Goal: Communication & Community: Share content

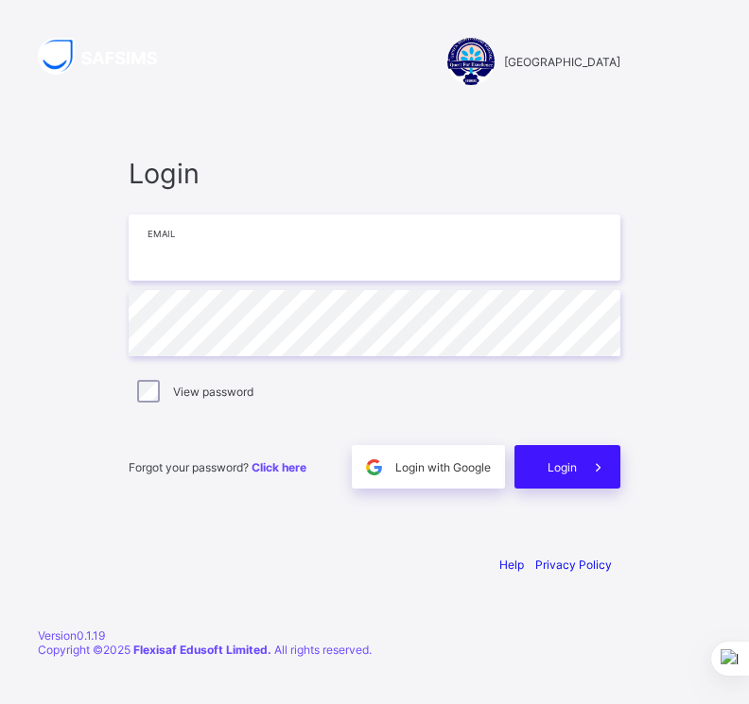
type input "**********"
click at [562, 482] on div "Login" at bounding box center [567, 466] width 106 height 43
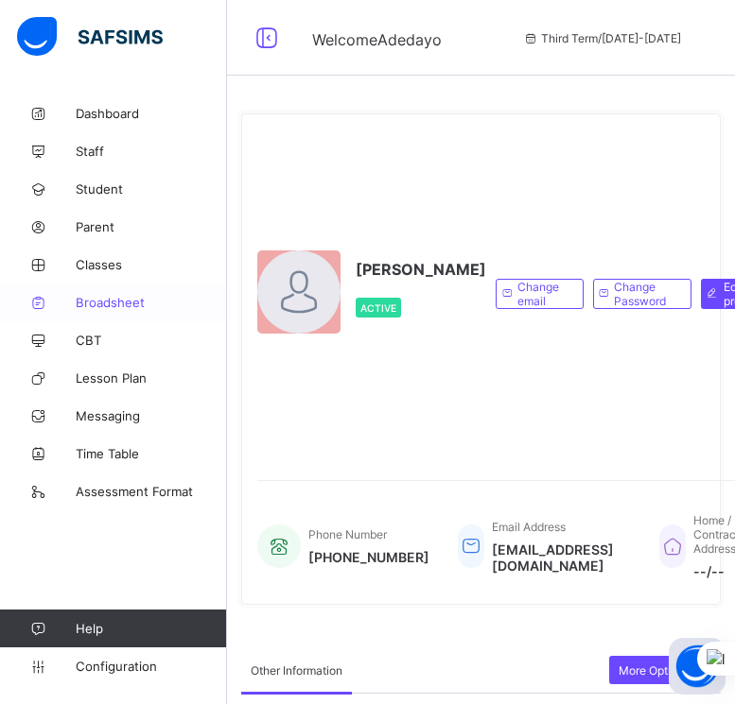
click at [124, 296] on span "Broadsheet" at bounding box center [151, 302] width 151 height 15
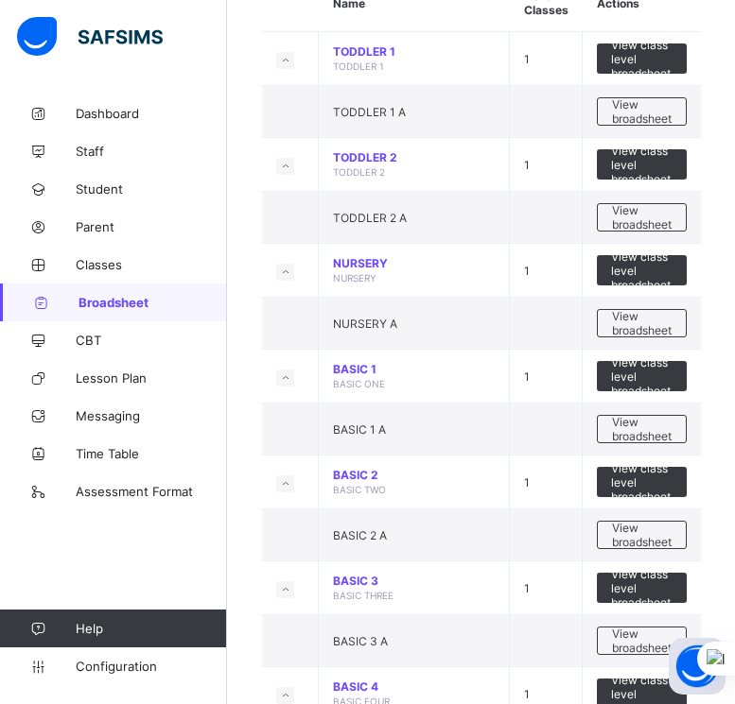
scroll to position [227, 0]
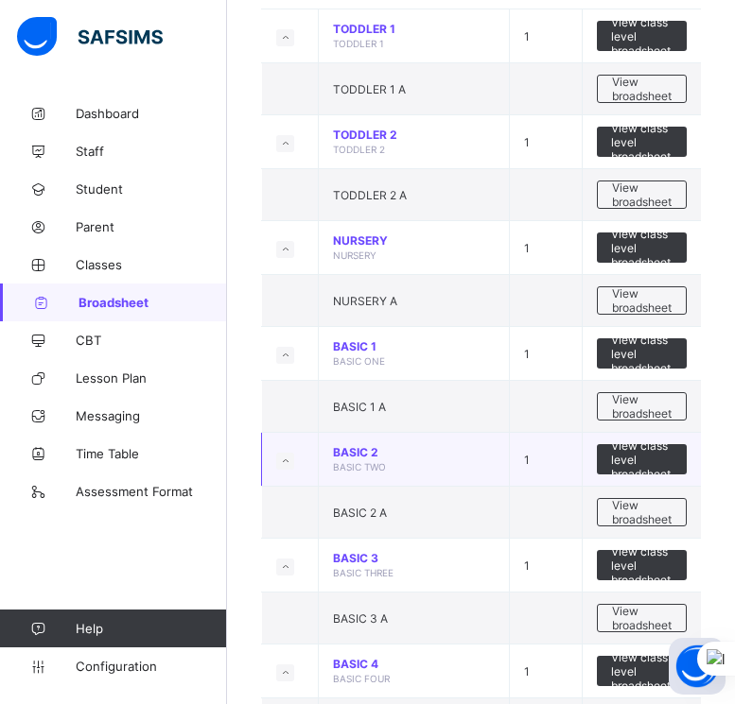
click at [665, 483] on td "View class level broadsheet" at bounding box center [642, 460] width 119 height 54
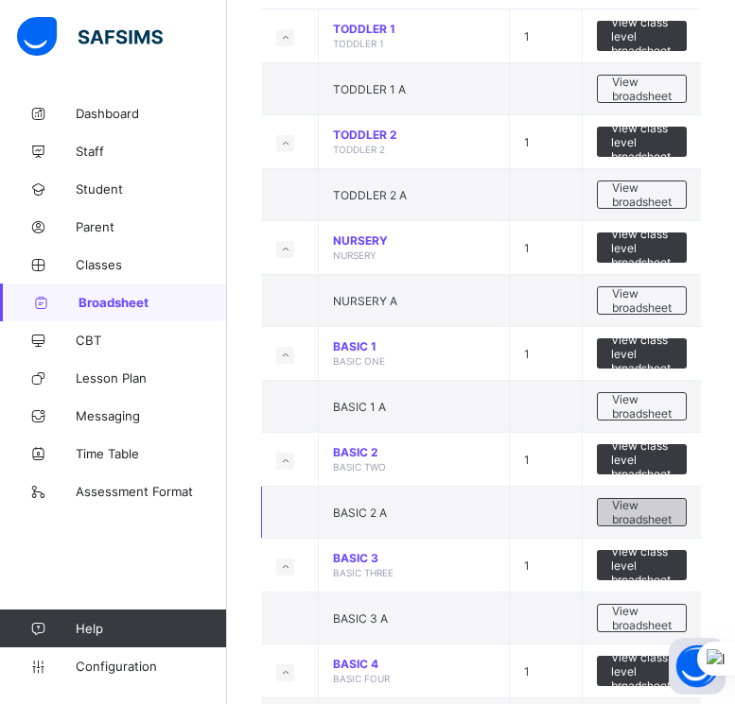
click at [666, 520] on span "View broadsheet" at bounding box center [642, 512] width 60 height 28
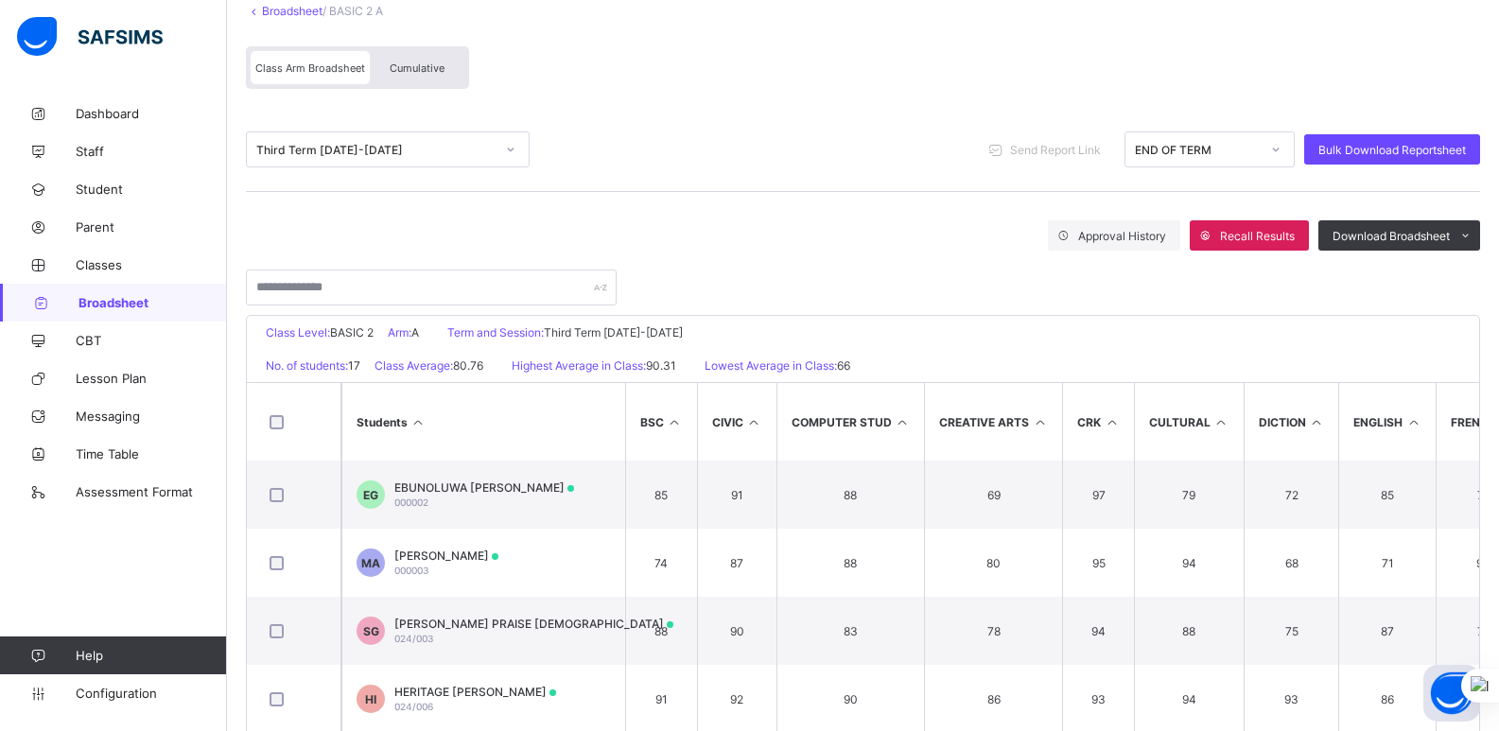
scroll to position [291, 0]
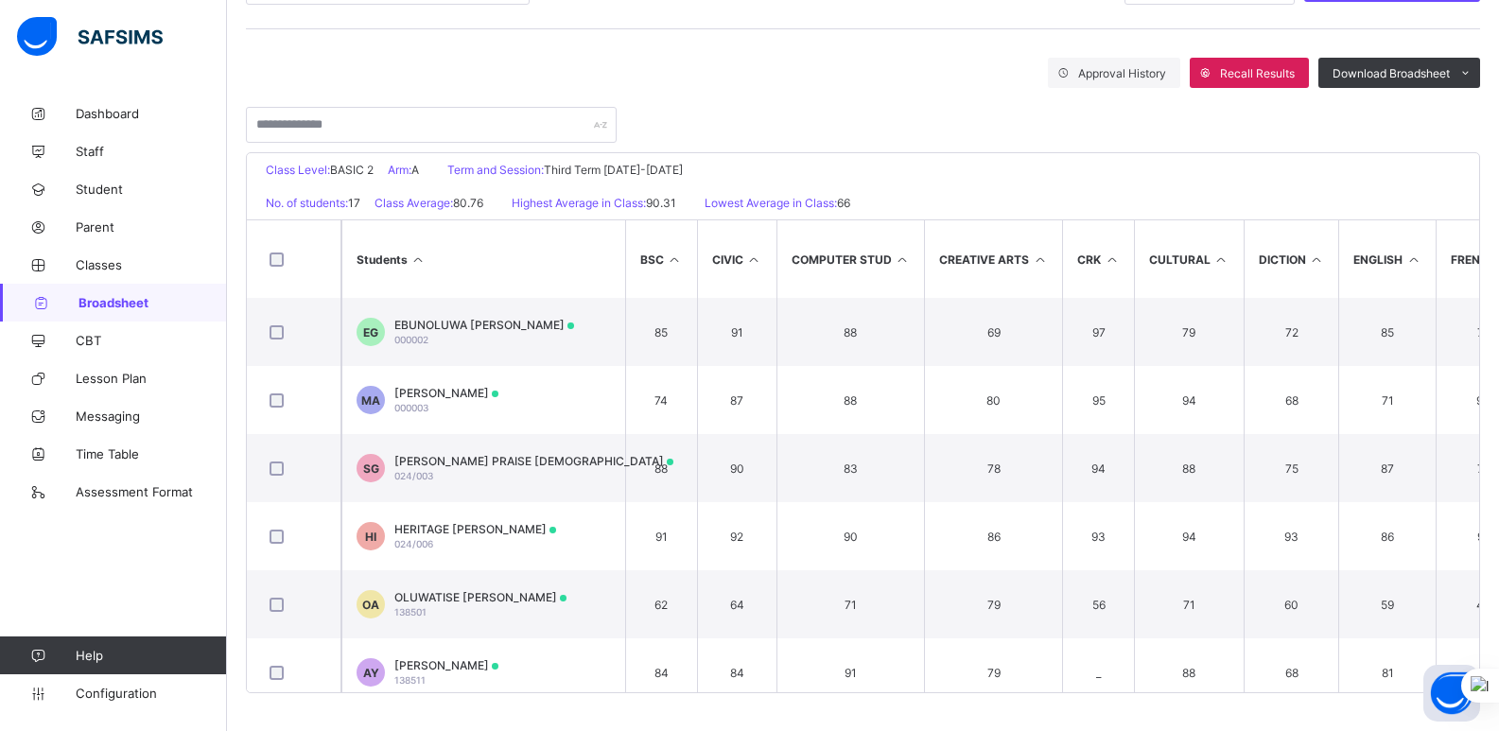
click at [548, 271] on th "Students" at bounding box center [483, 259] width 284 height 78
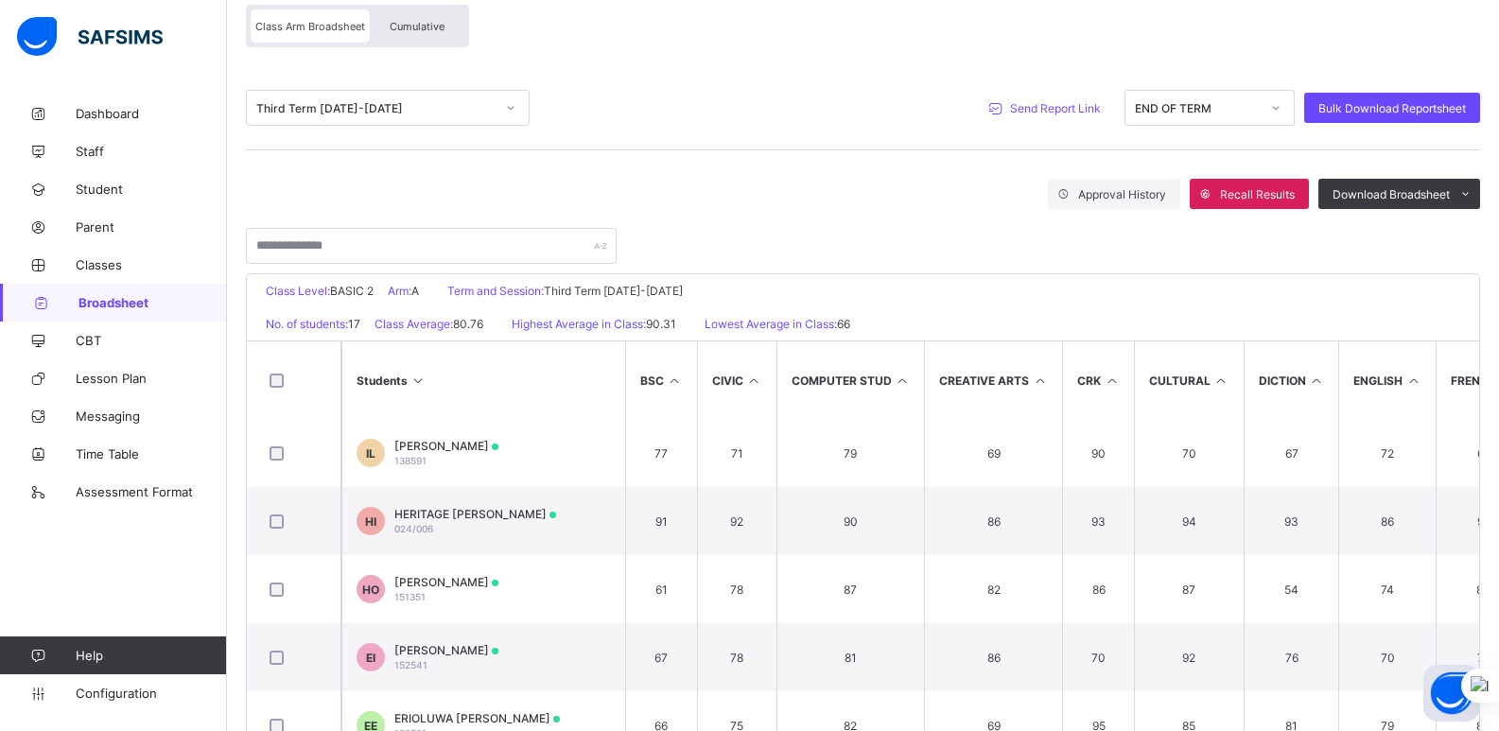
scroll to position [140, 0]
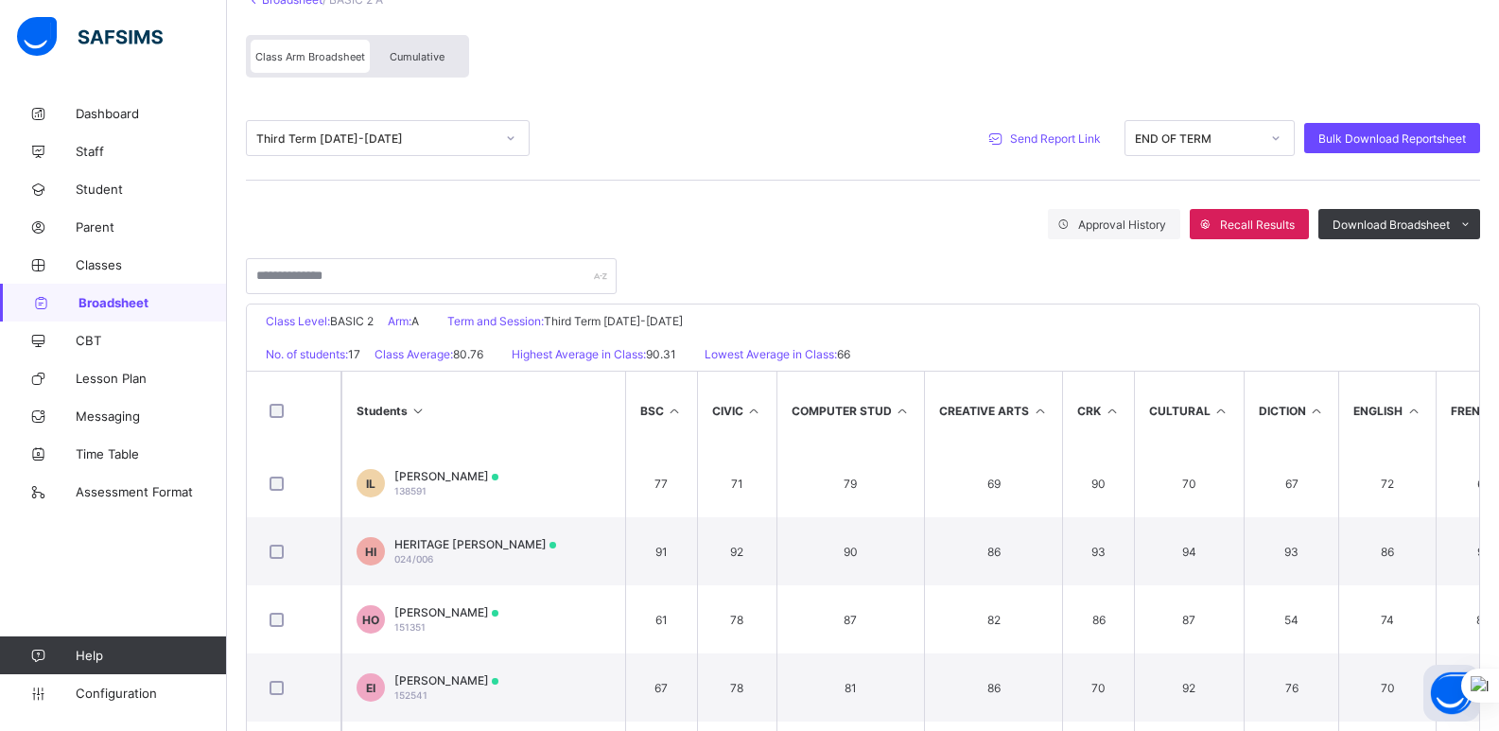
click at [748, 138] on span "Send Report Link" at bounding box center [1055, 138] width 91 height 14
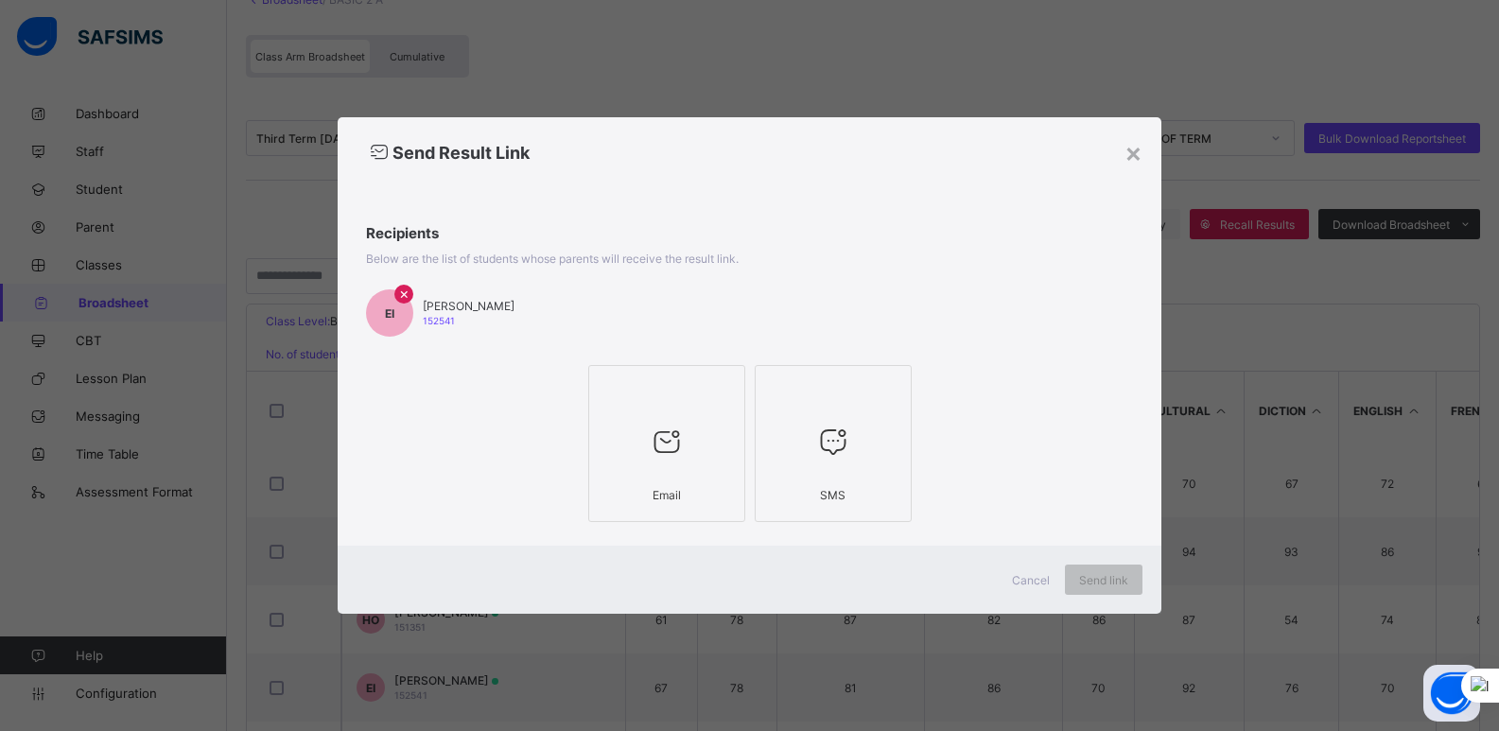
click at [423, 307] on span "[PERSON_NAME]" at bounding box center [469, 306] width 92 height 14
click at [653, 452] on icon at bounding box center [667, 442] width 40 height 34
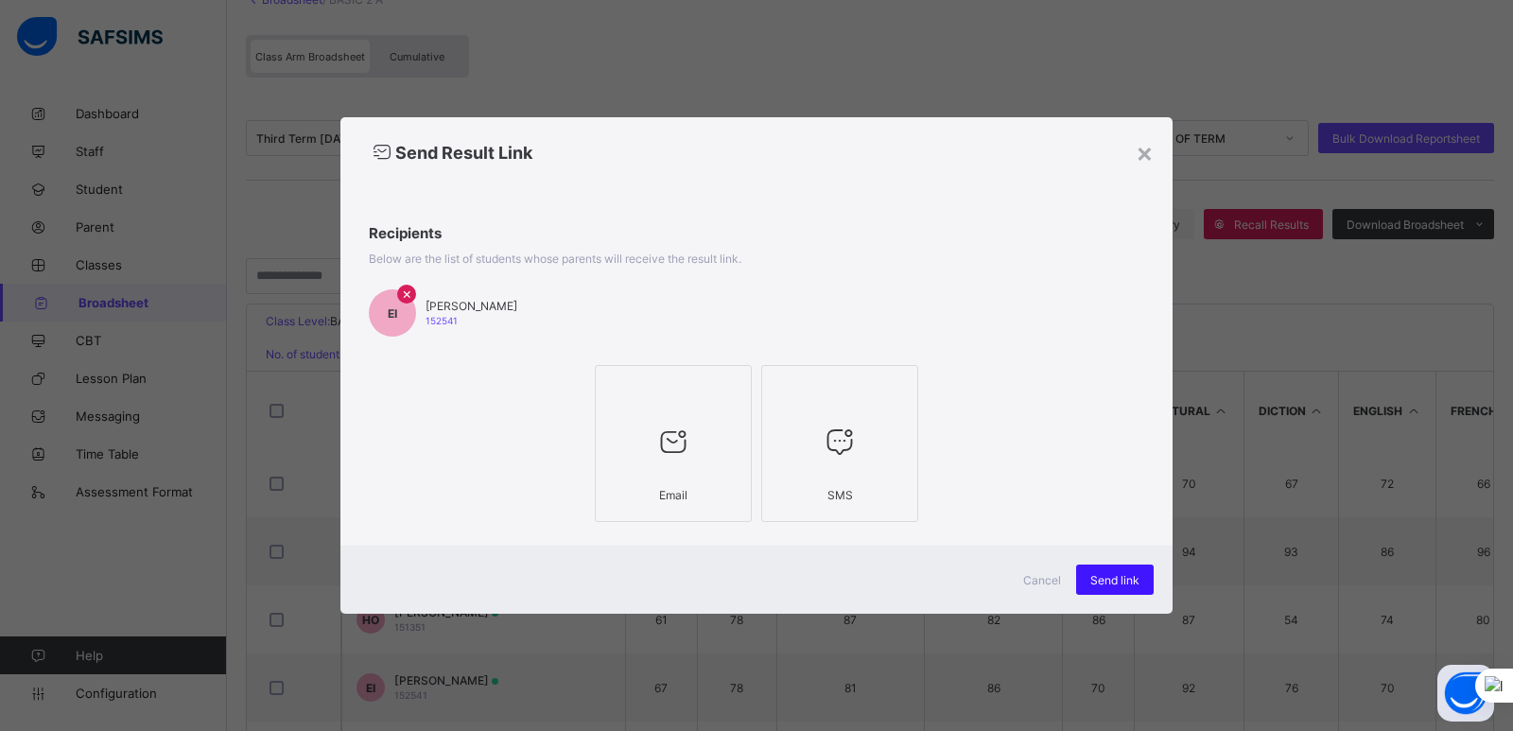
click at [748, 584] on span "Send link" at bounding box center [1114, 580] width 49 height 14
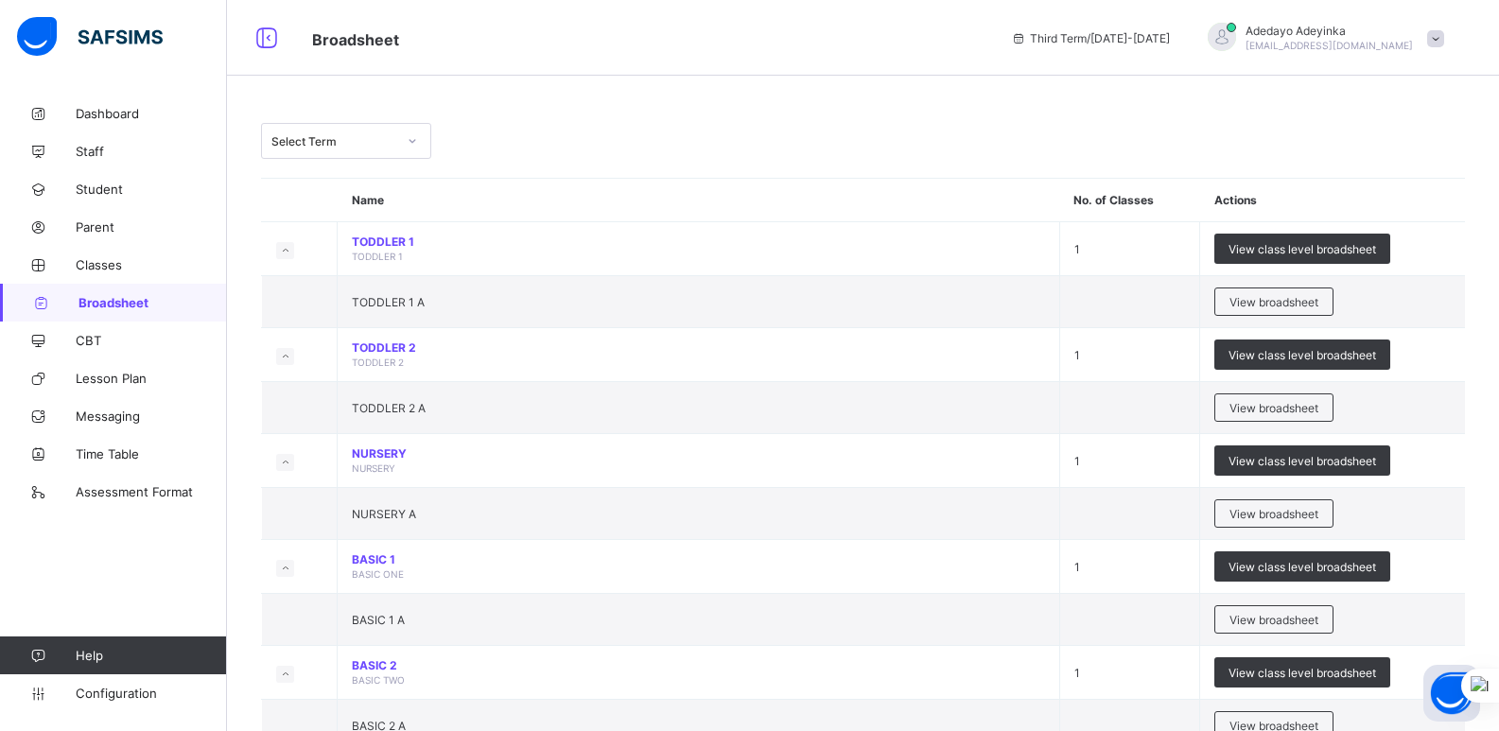
scroll to position [492, 0]
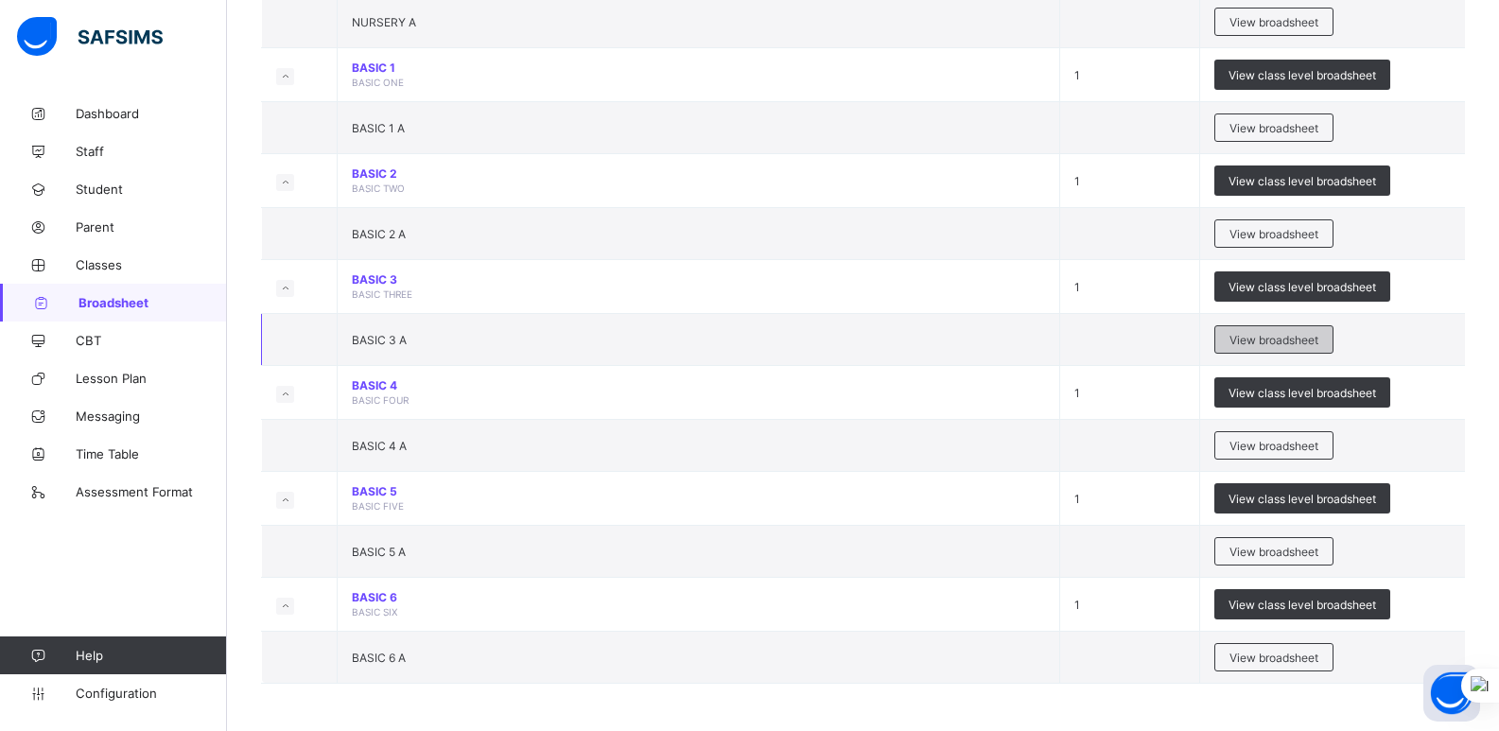
click at [748, 340] on span "View broadsheet" at bounding box center [1273, 340] width 89 height 14
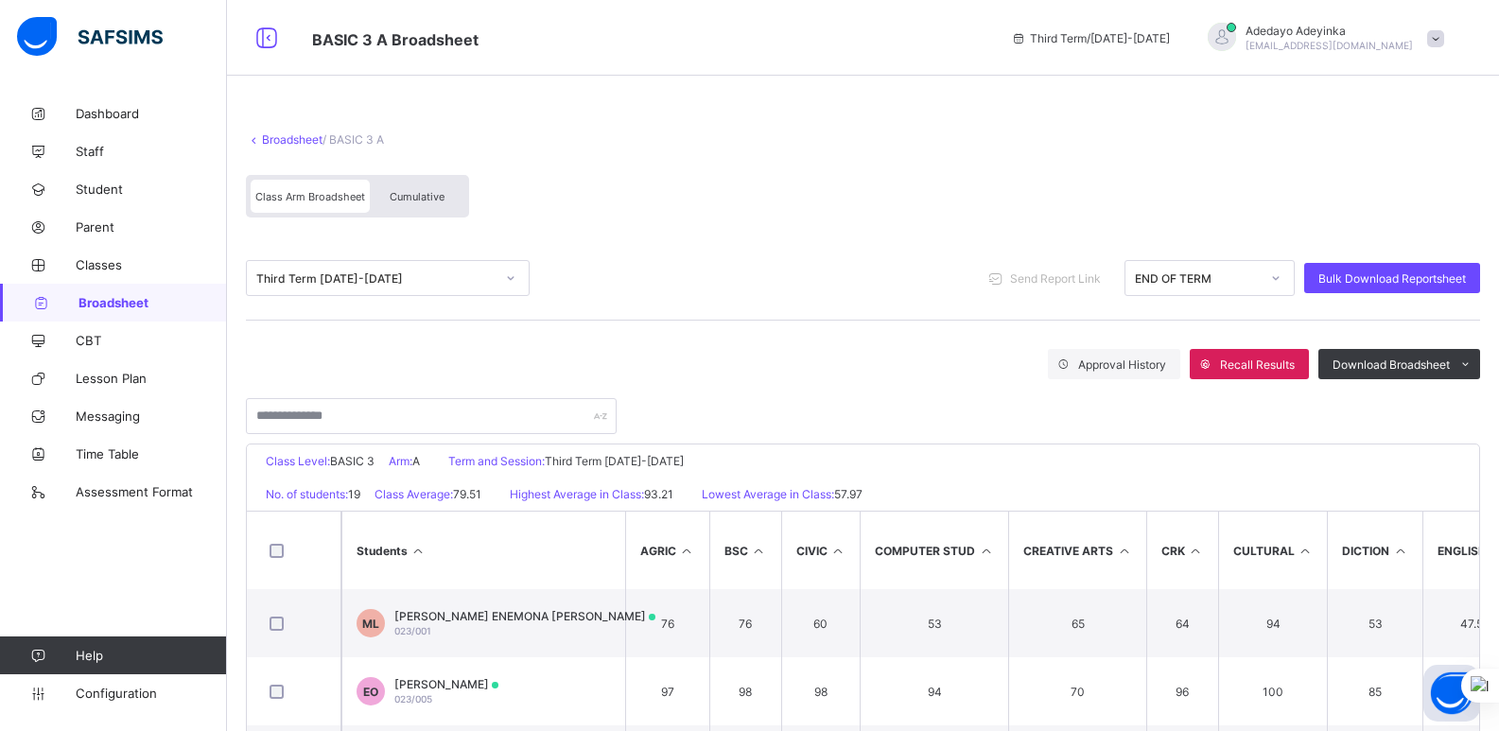
scroll to position [291, 0]
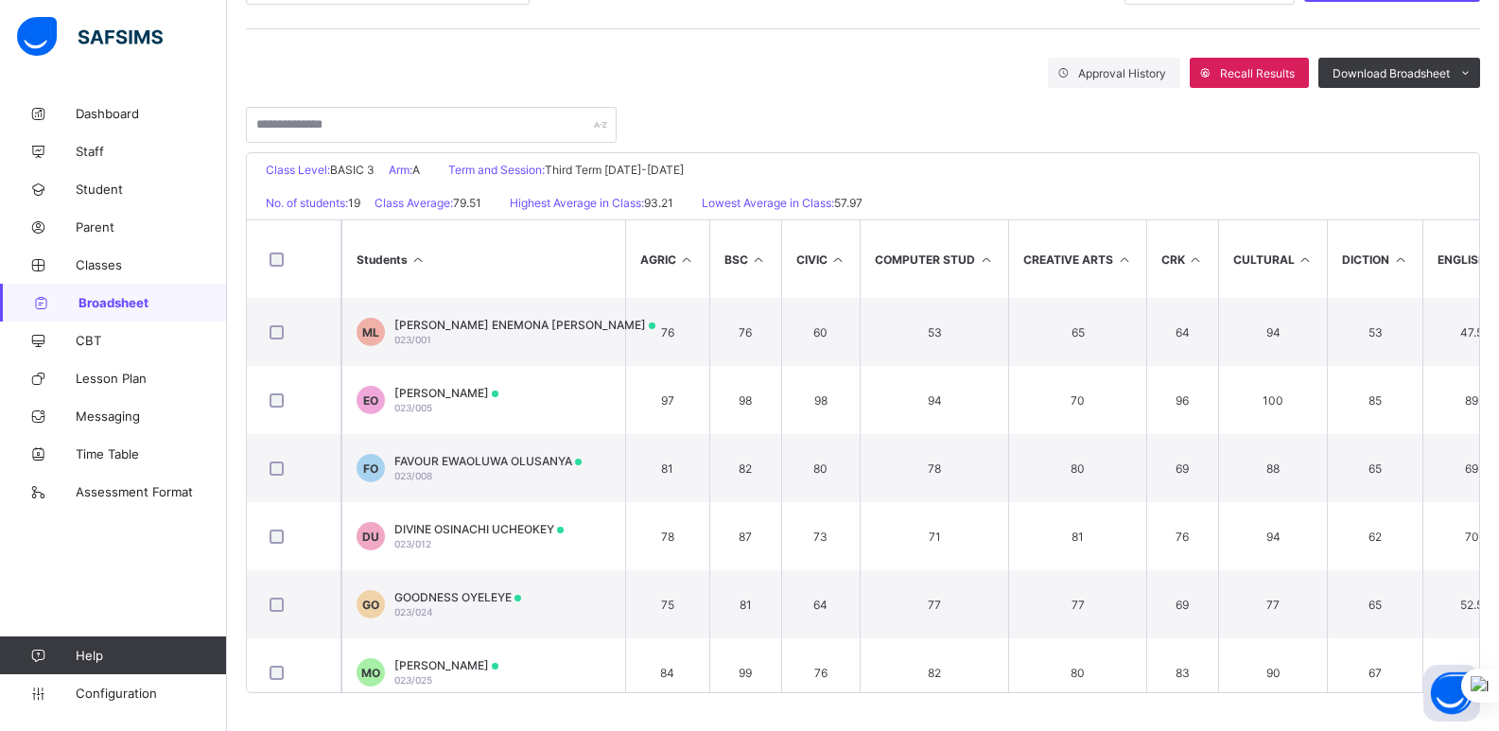
click at [516, 243] on th "Students" at bounding box center [483, 259] width 284 height 78
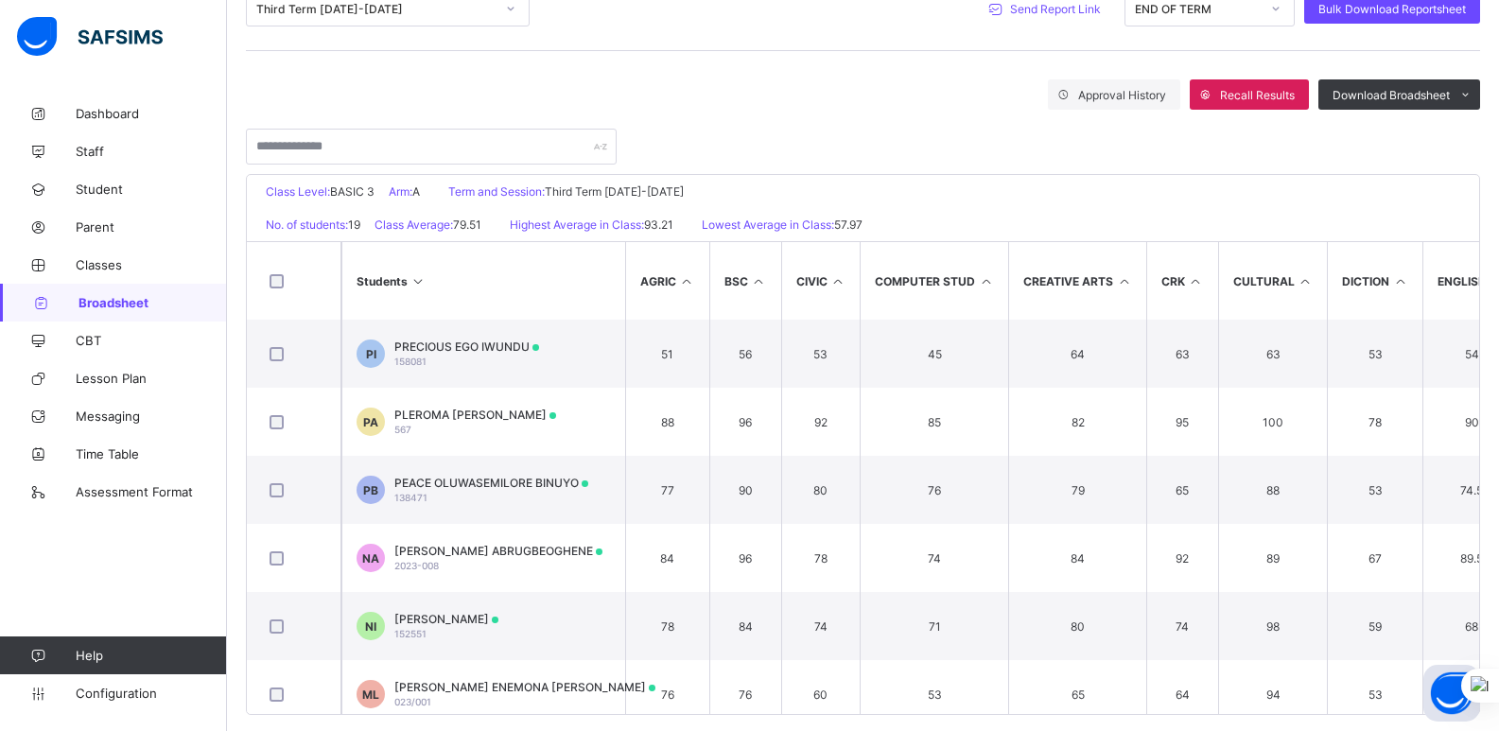
scroll to position [253, 0]
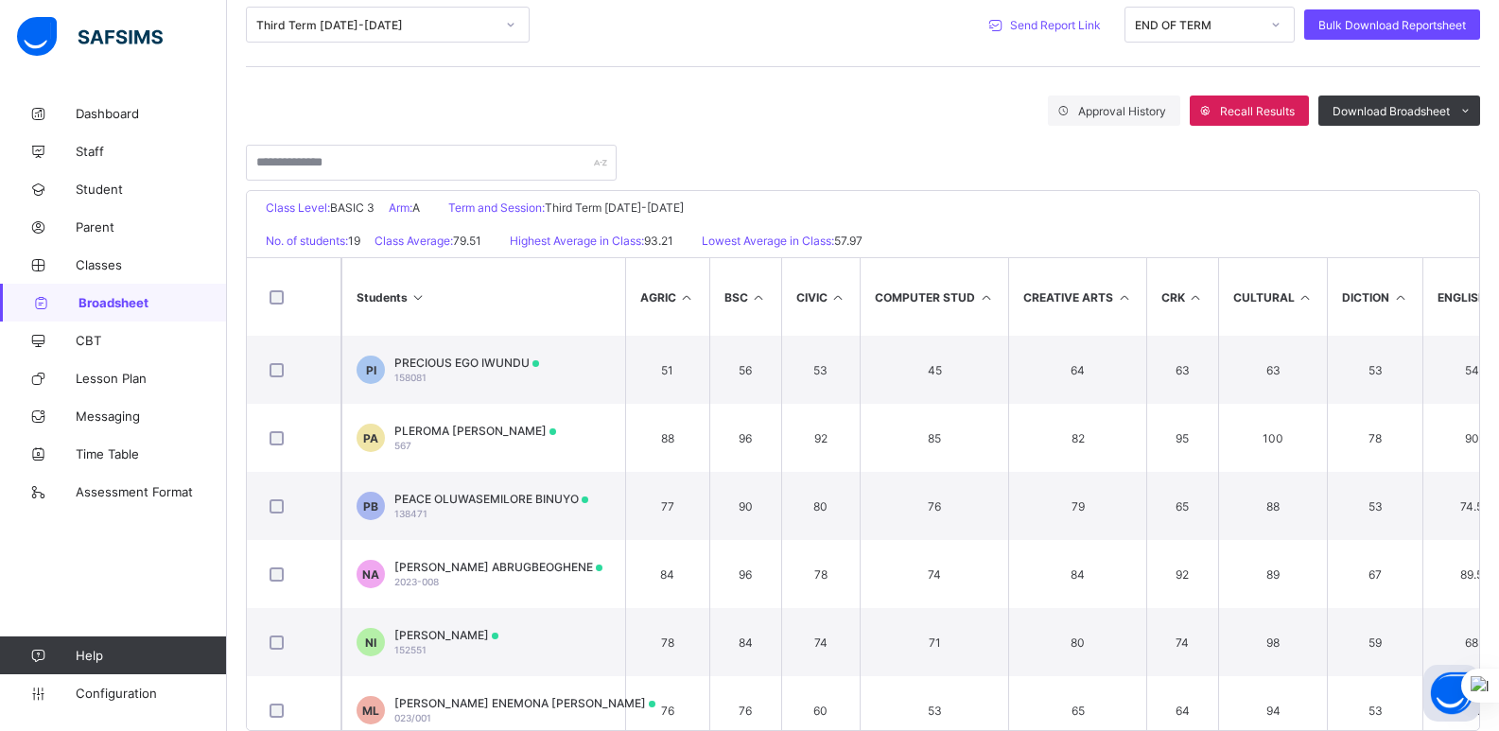
click at [748, 20] on span "Send Report Link" at bounding box center [1055, 25] width 91 height 14
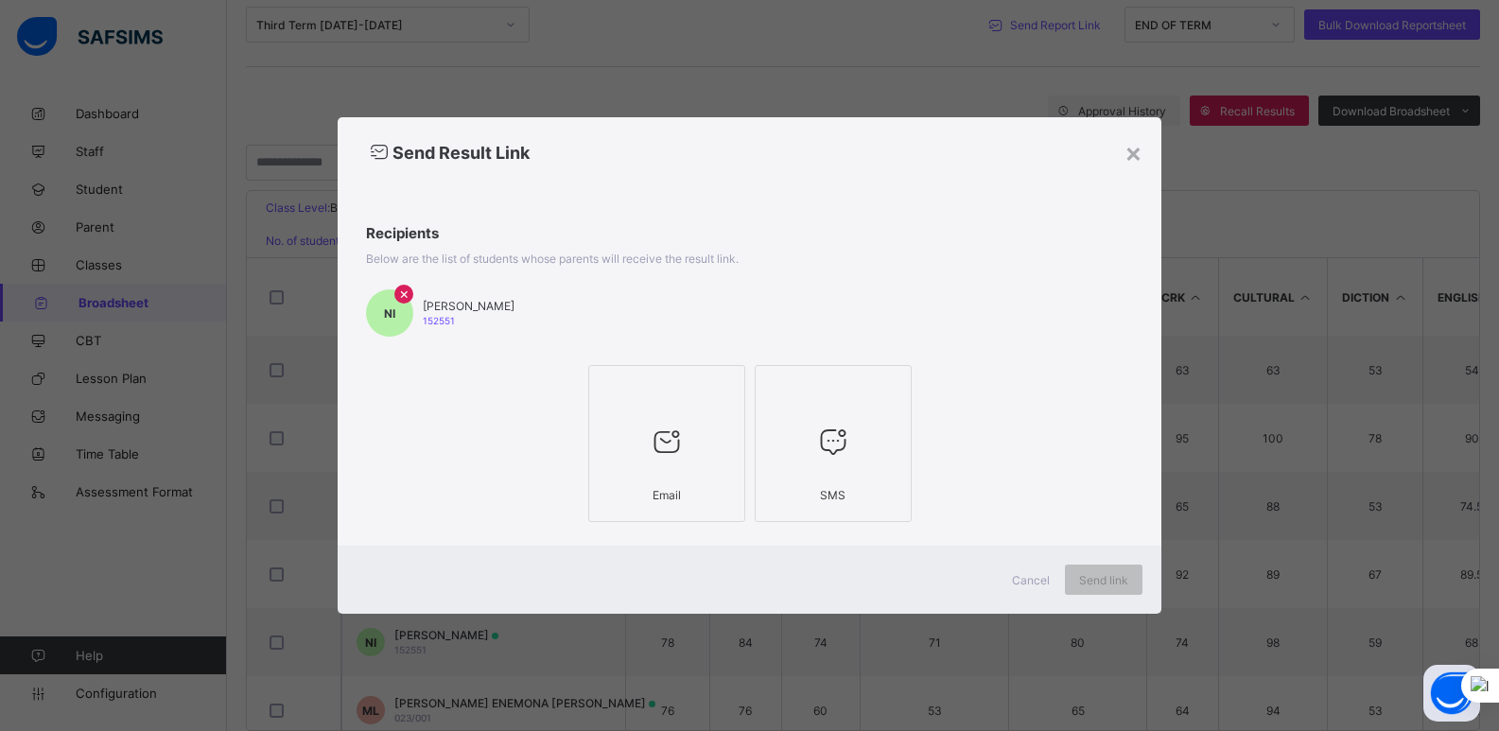
click at [652, 440] on icon at bounding box center [667, 442] width 40 height 34
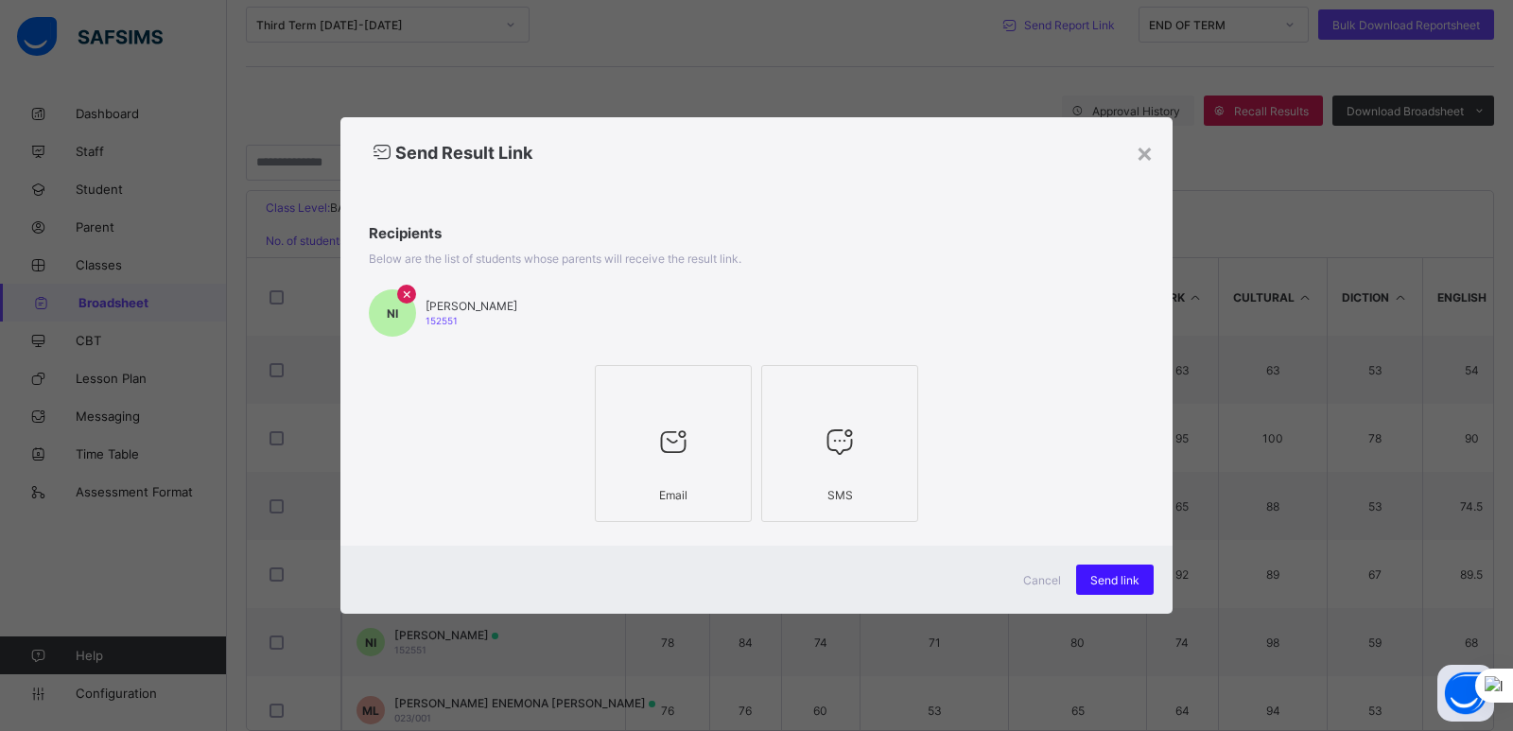
click at [748, 574] on div "Send link" at bounding box center [1115, 580] width 78 height 30
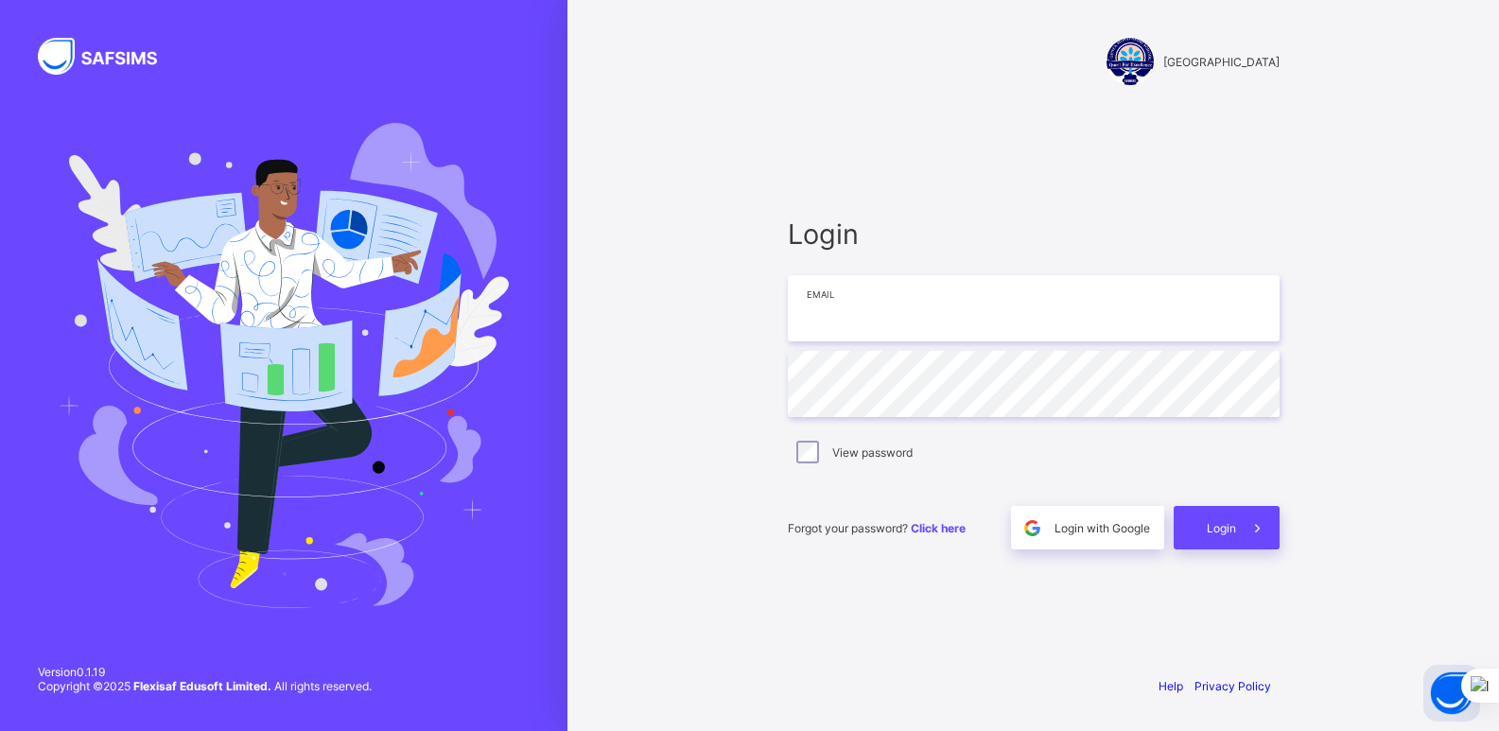
type input "**********"
